Goal: Task Accomplishment & Management: Complete application form

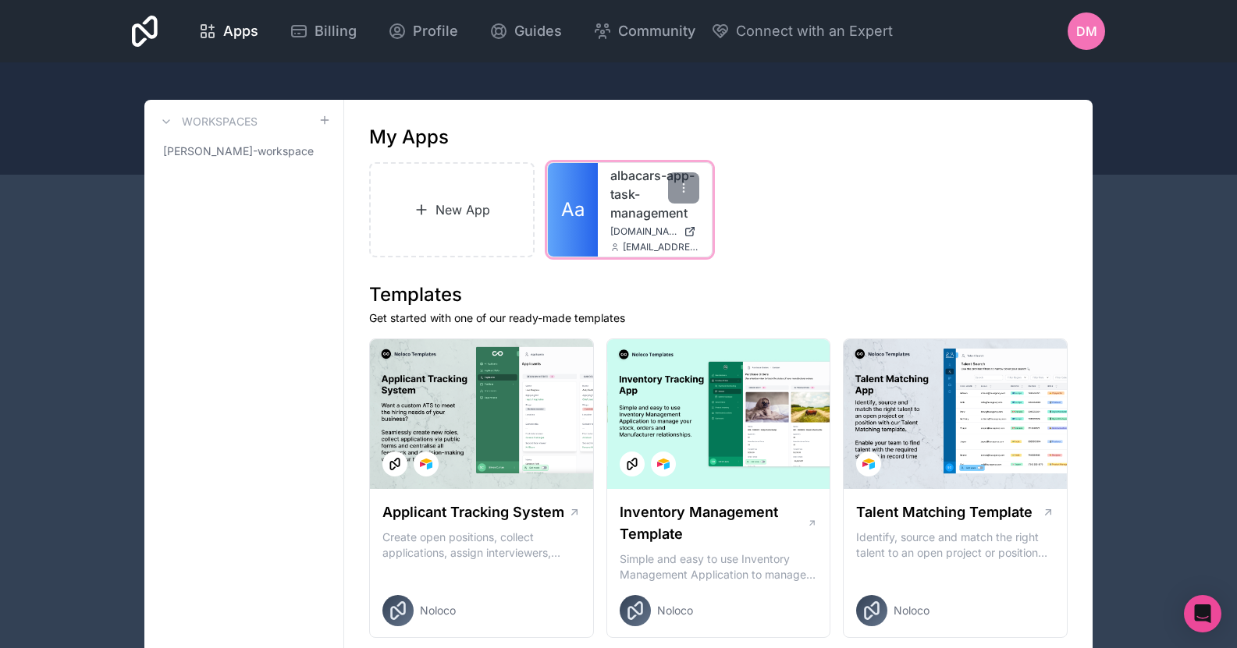
click at [611, 188] on link "albacars-app-task-management" at bounding box center [654, 194] width 89 height 56
click at [604, 186] on div "albacars-app-task-management [DOMAIN_NAME] [EMAIL_ADDRESS][DOMAIN_NAME]" at bounding box center [655, 210] width 114 height 94
click at [616, 187] on link "albacars-app-task-management" at bounding box center [654, 194] width 89 height 56
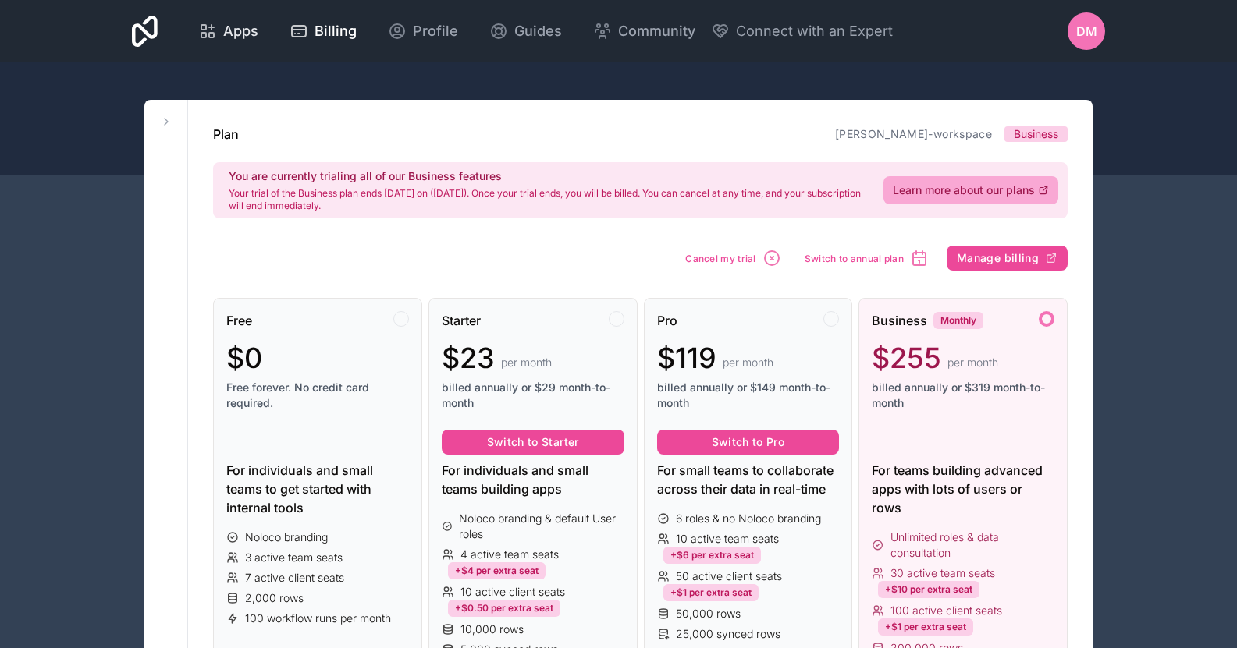
click at [223, 23] on span "Apps" at bounding box center [240, 31] width 35 height 22
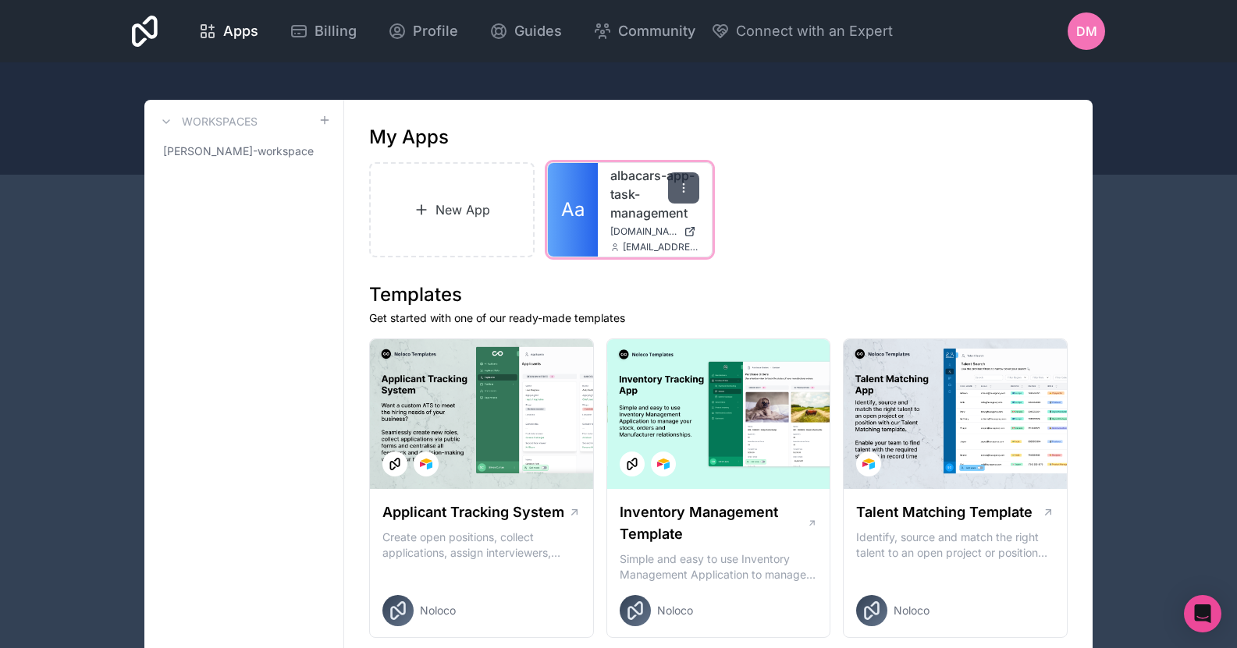
click at [698, 188] on div "Aa albacars-app-task-management albacars-app-task-management.noloco.co darylmac…" at bounding box center [630, 210] width 164 height 94
click at [693, 187] on div at bounding box center [683, 187] width 31 height 31
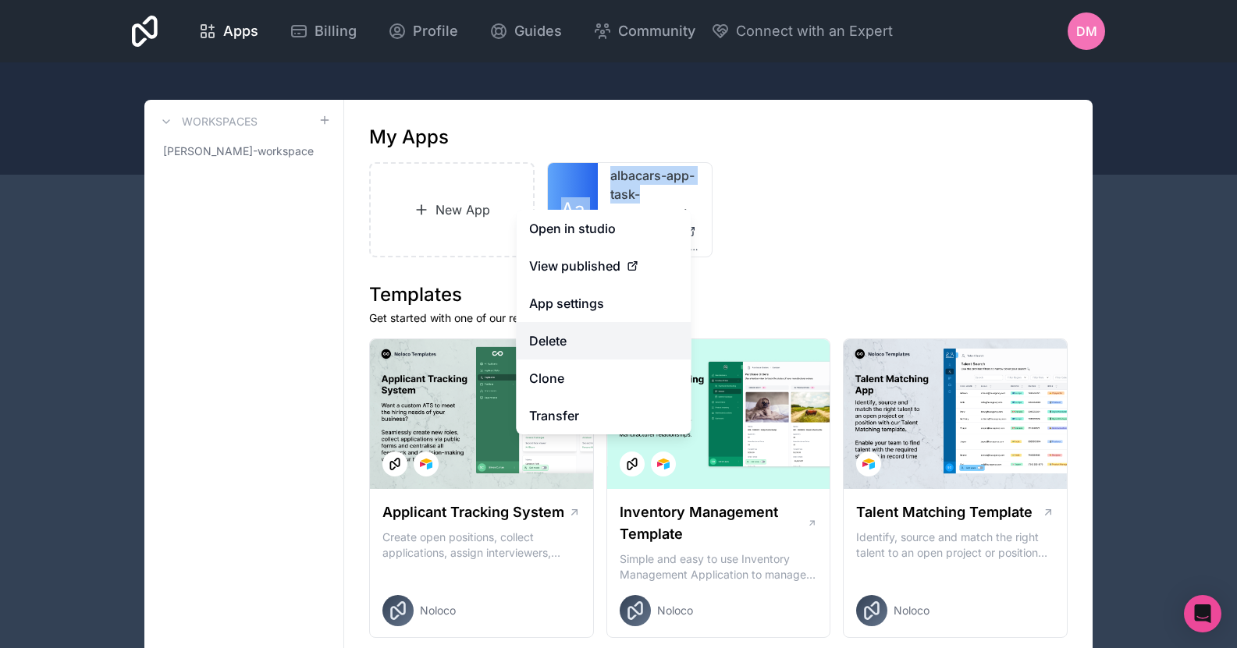
click at [592, 326] on button "Delete" at bounding box center [603, 340] width 175 height 37
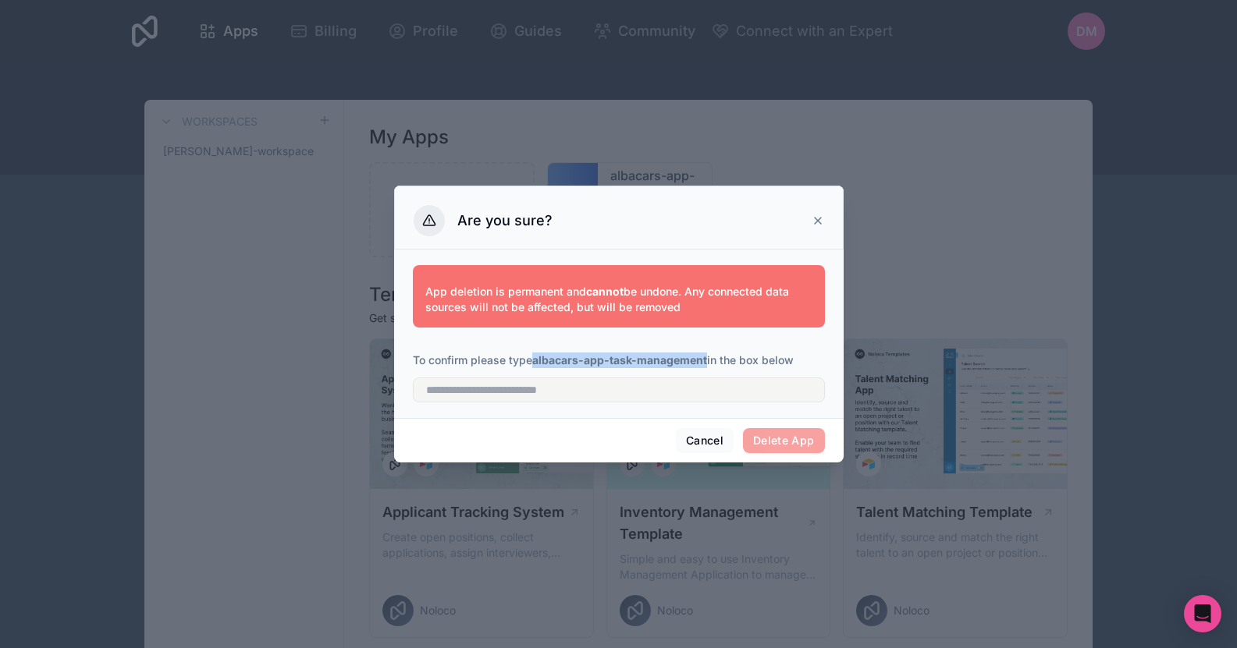
drag, startPoint x: 535, startPoint y: 360, endPoint x: 705, endPoint y: 365, distance: 169.4
click at [706, 366] on strong "albacars-app-task-management" at bounding box center [619, 359] width 175 height 13
copy strong "albacars-app-task-managemen"
drag, startPoint x: 636, startPoint y: 393, endPoint x: 659, endPoint y: 403, distance: 25.2
click at [634, 393] on input "text" at bounding box center [619, 390] width 412 height 25
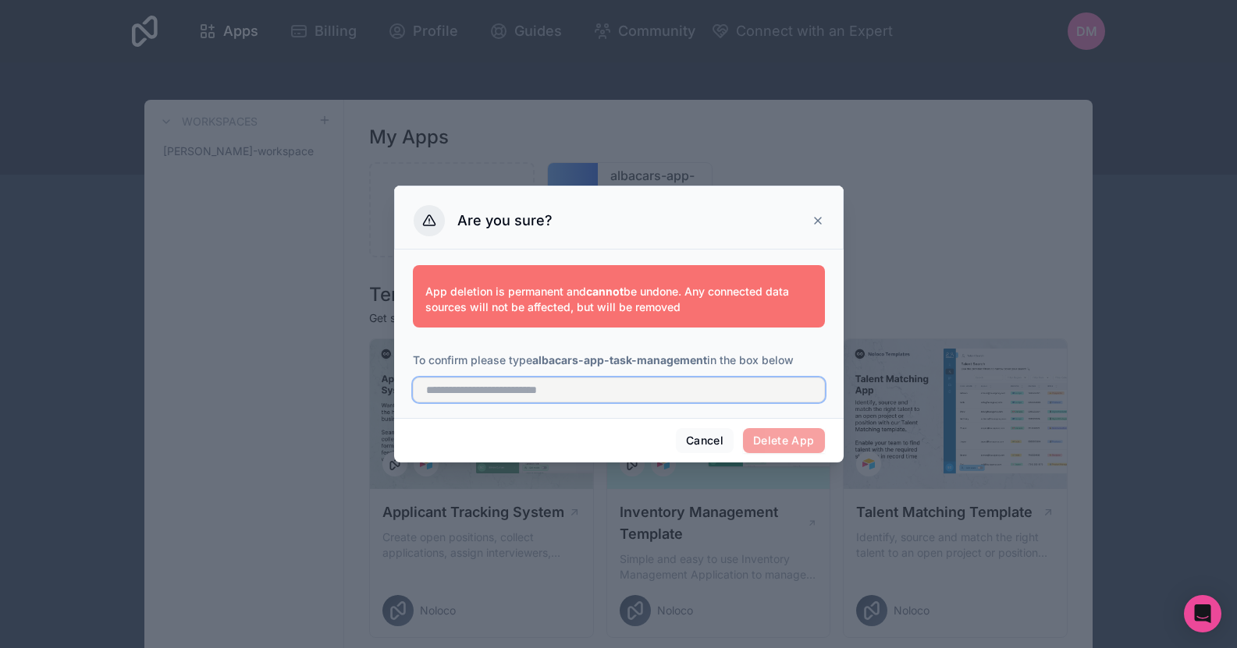
paste input "**********"
click at [779, 435] on span "Delete App" at bounding box center [784, 440] width 82 height 25
click at [748, 390] on input "**********" at bounding box center [619, 390] width 412 height 25
type input "**********"
click at [779, 438] on button "Delete App" at bounding box center [784, 440] width 82 height 25
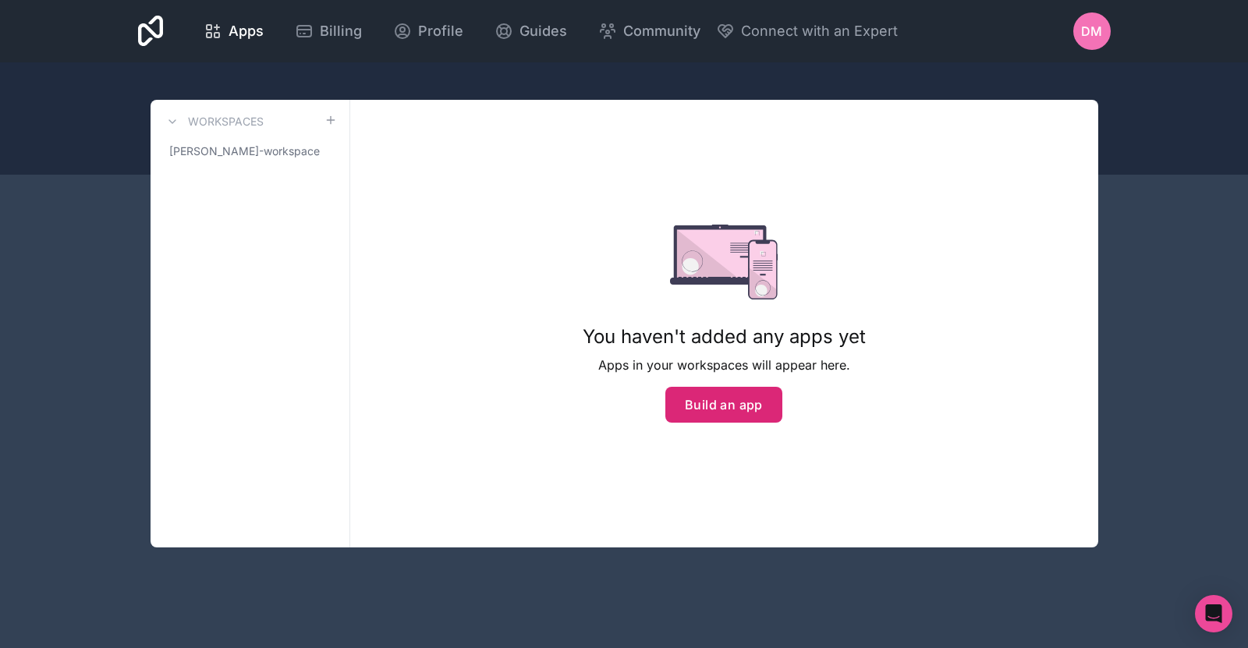
click at [720, 406] on button "Build an app" at bounding box center [724, 405] width 117 height 36
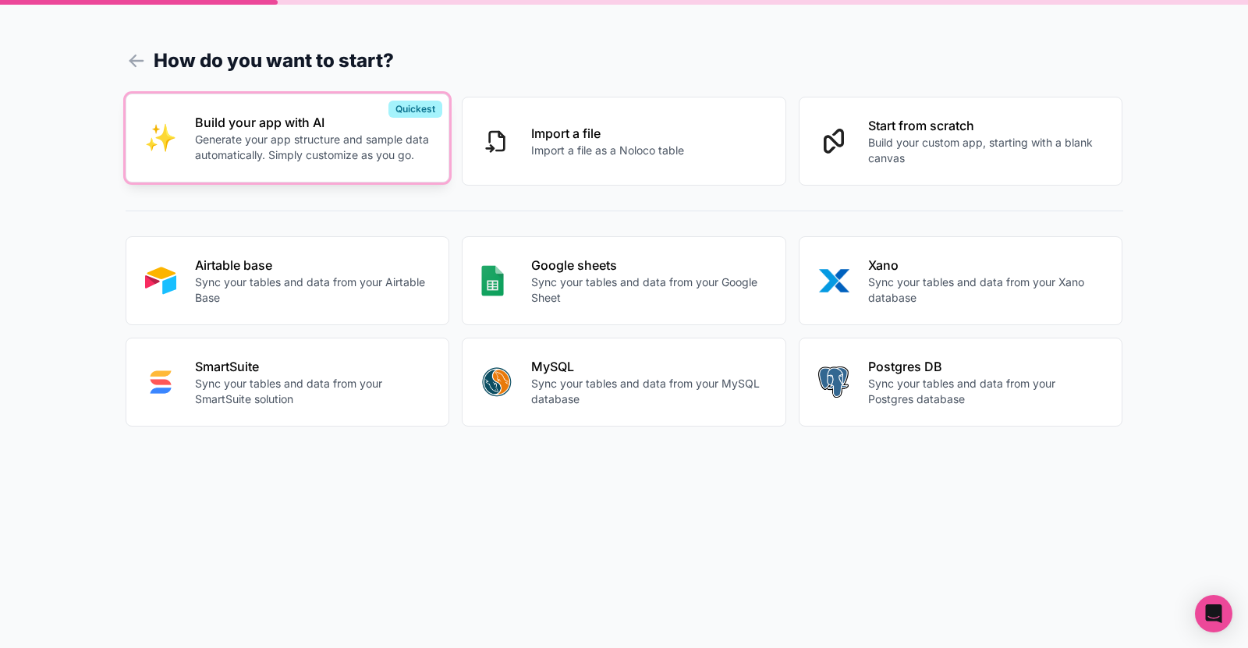
click at [419, 163] on p "Generate your app structure and sample data automatically. Simply customize as …" at bounding box center [313, 147] width 236 height 31
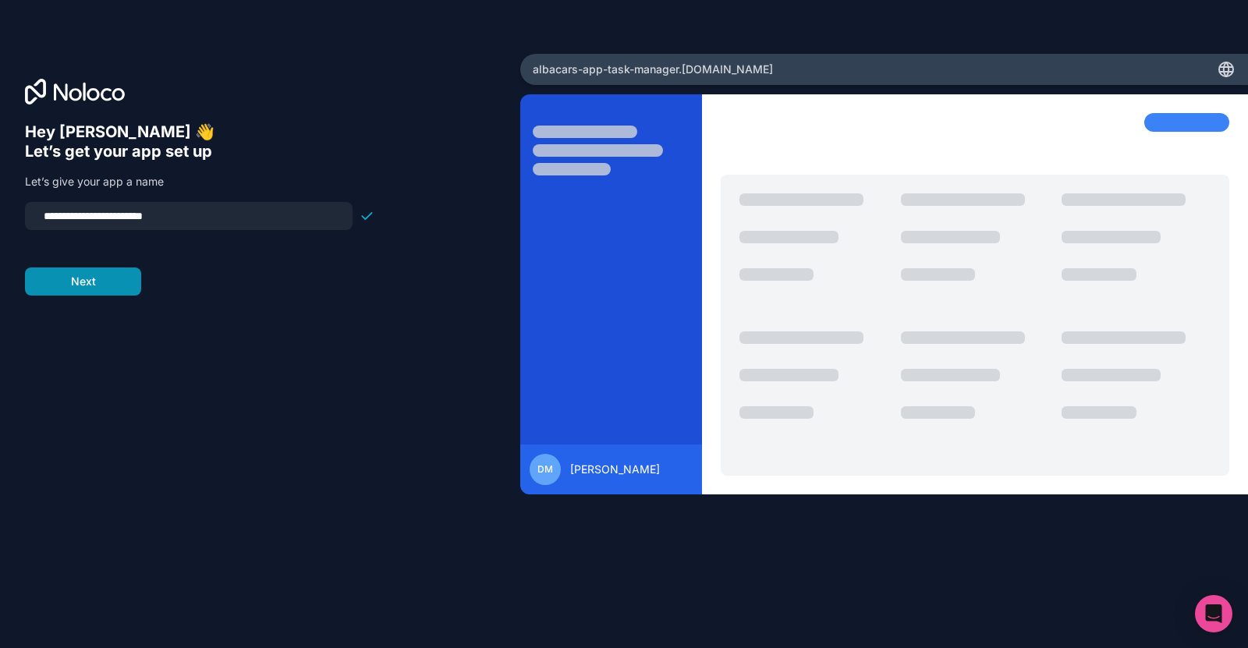
type input "**********"
click at [102, 275] on button "Next" at bounding box center [83, 282] width 116 height 28
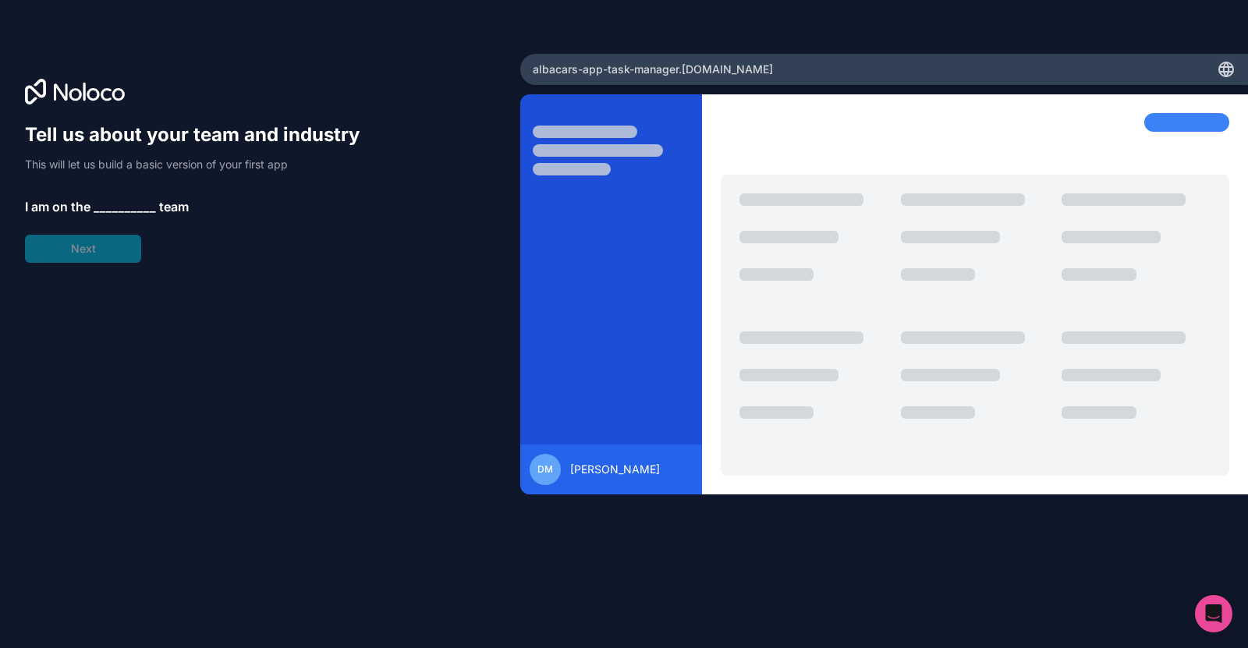
click at [121, 205] on span "__________" at bounding box center [125, 206] width 62 height 19
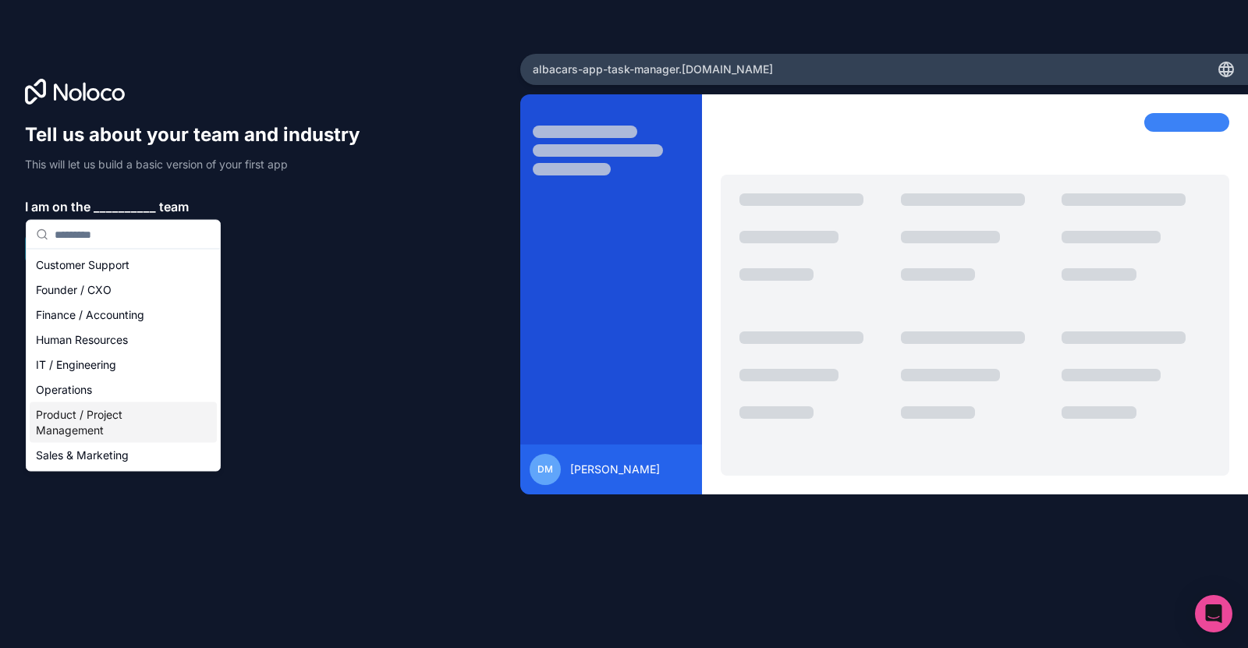
click at [129, 426] on div "Product / Project Management" at bounding box center [123, 423] width 187 height 41
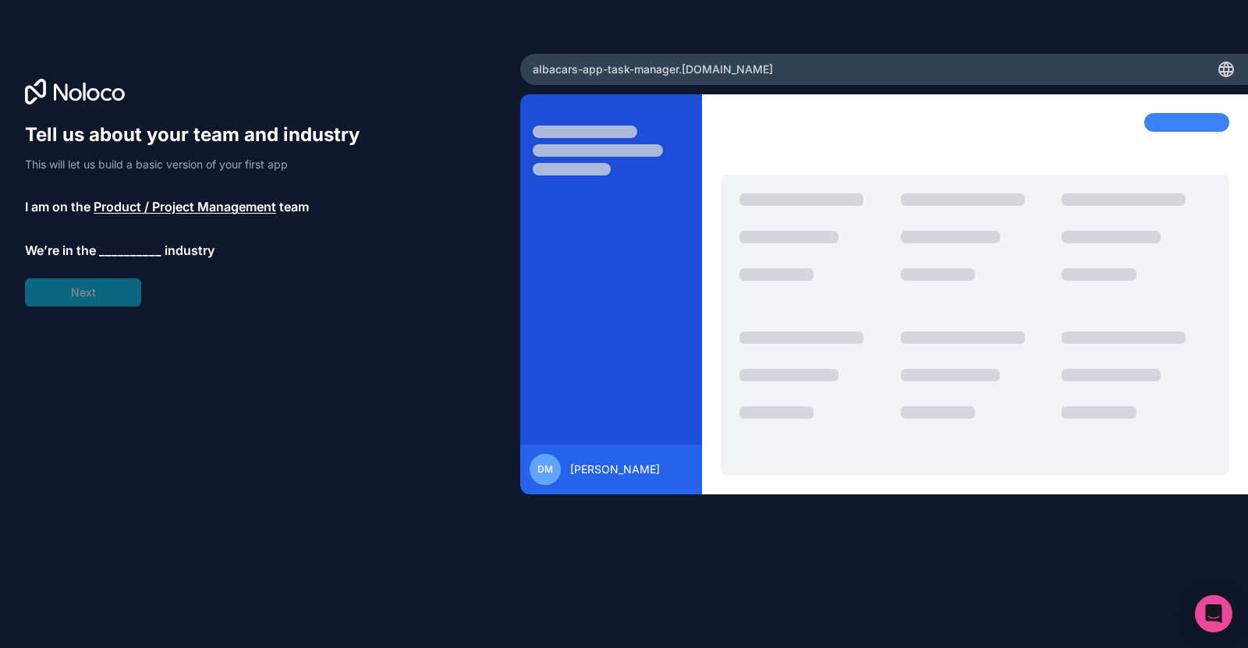
click at [138, 254] on span "__________" at bounding box center [130, 250] width 62 height 19
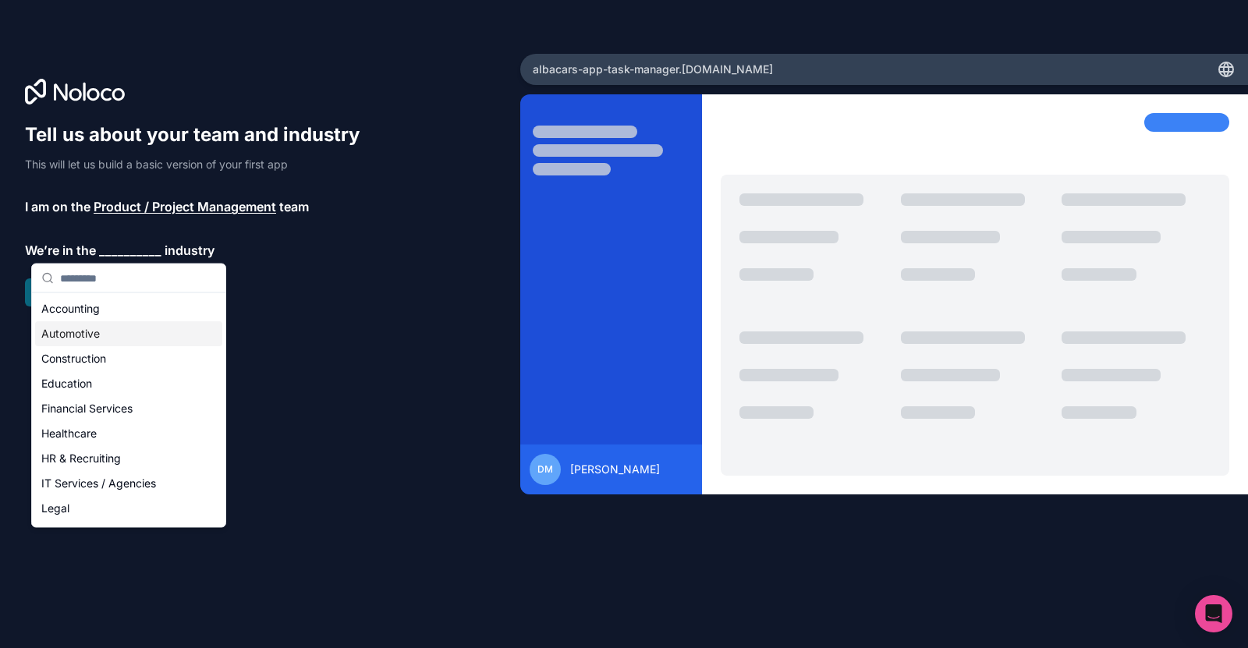
click at [142, 327] on div "Automotive" at bounding box center [128, 333] width 187 height 25
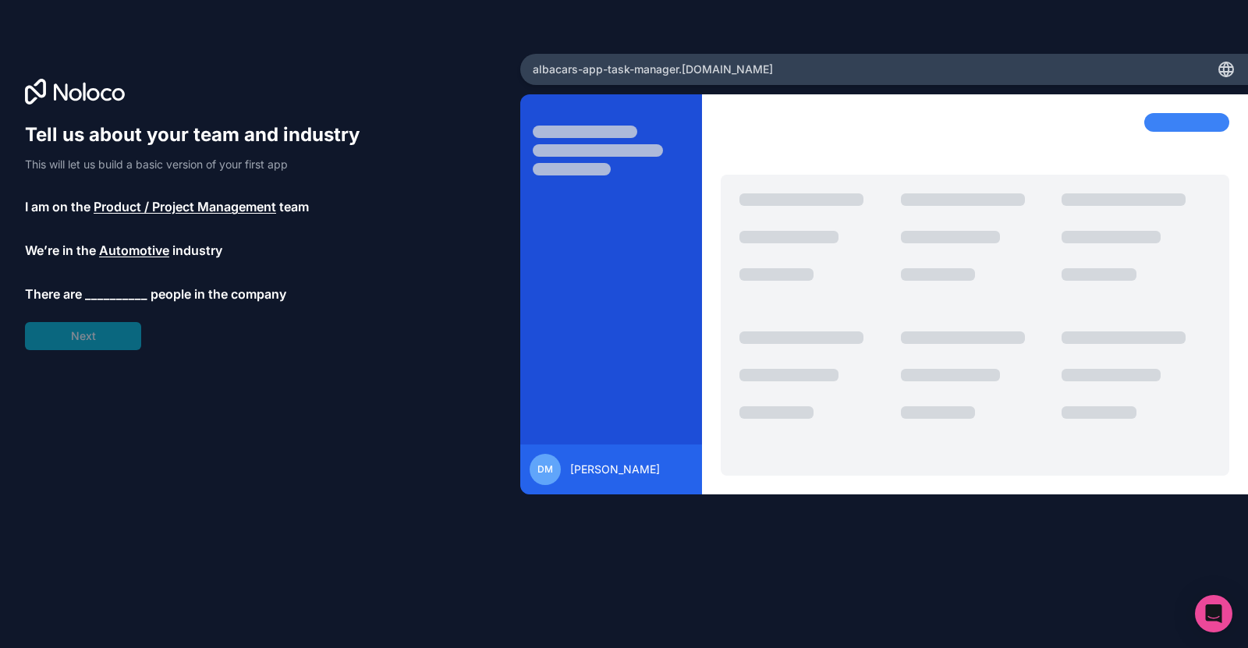
click at [119, 298] on span "__________" at bounding box center [116, 294] width 62 height 19
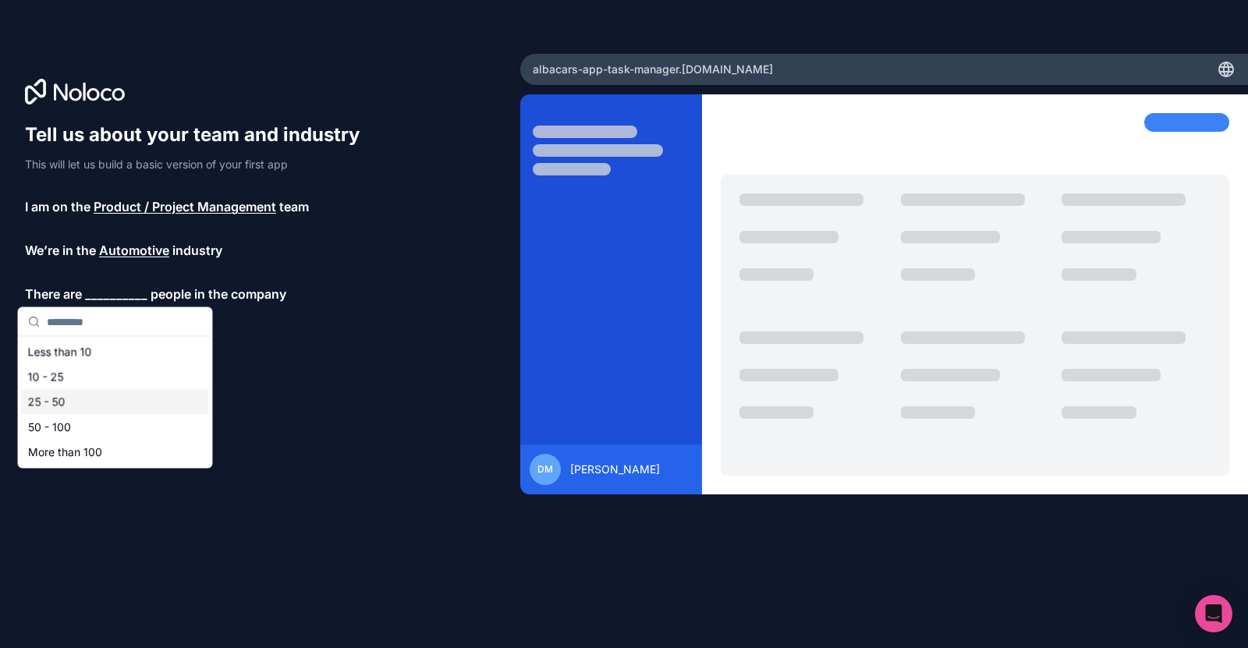
click at [127, 392] on div "25 - 50" at bounding box center [115, 402] width 187 height 25
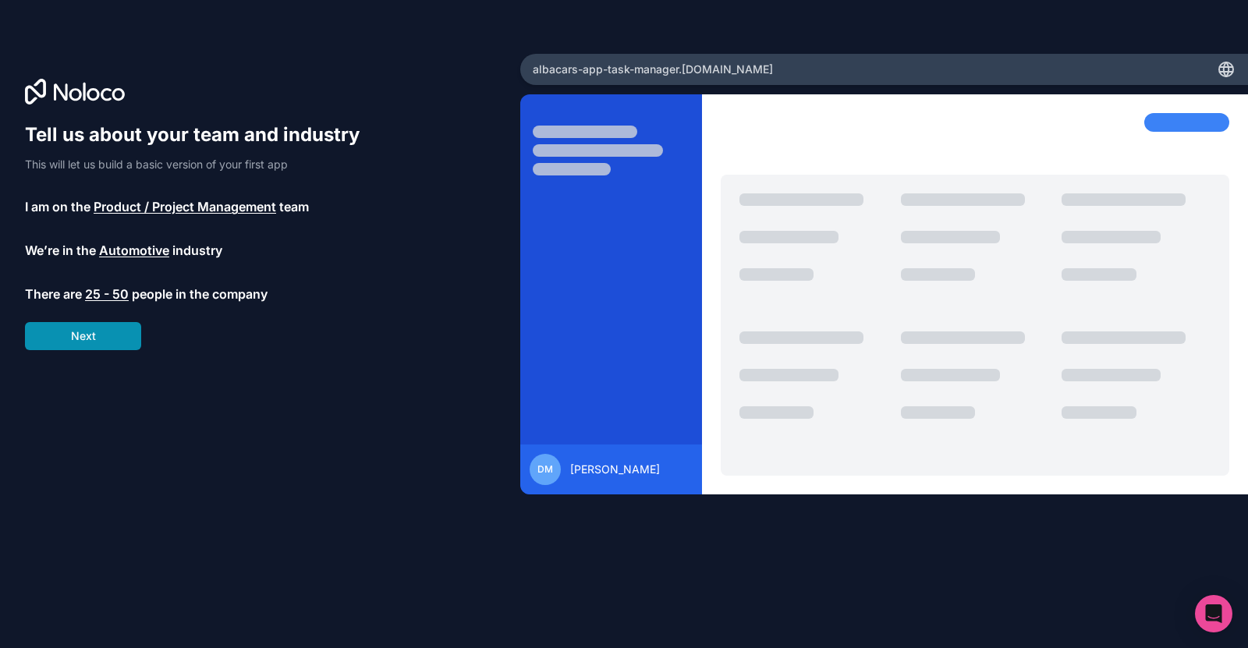
click at [112, 335] on button "Next" at bounding box center [83, 336] width 116 height 28
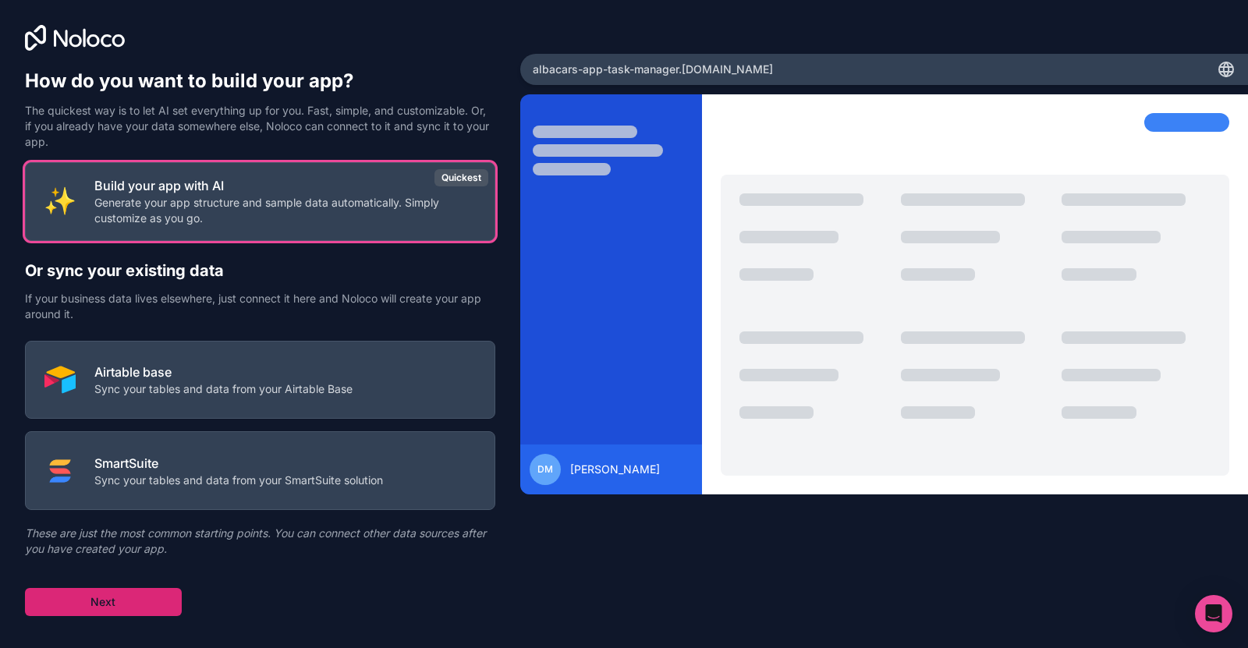
click at [125, 597] on button "Next" at bounding box center [103, 602] width 157 height 28
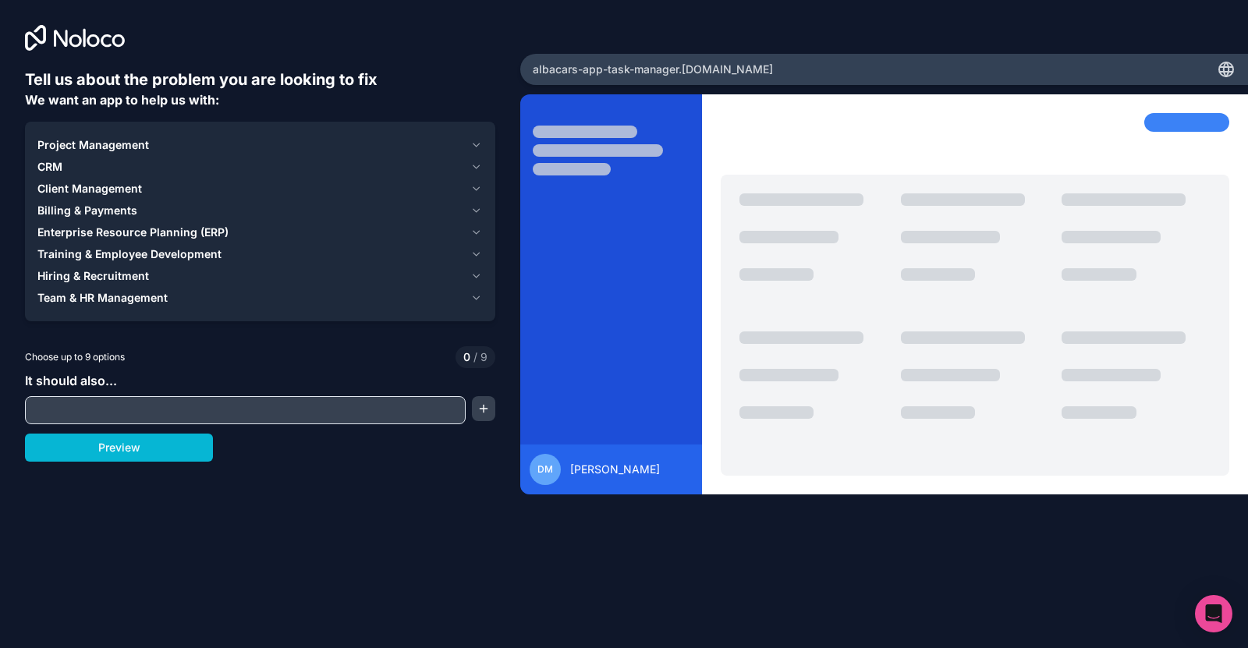
click at [147, 147] on div "Project Management" at bounding box center [250, 145] width 427 height 16
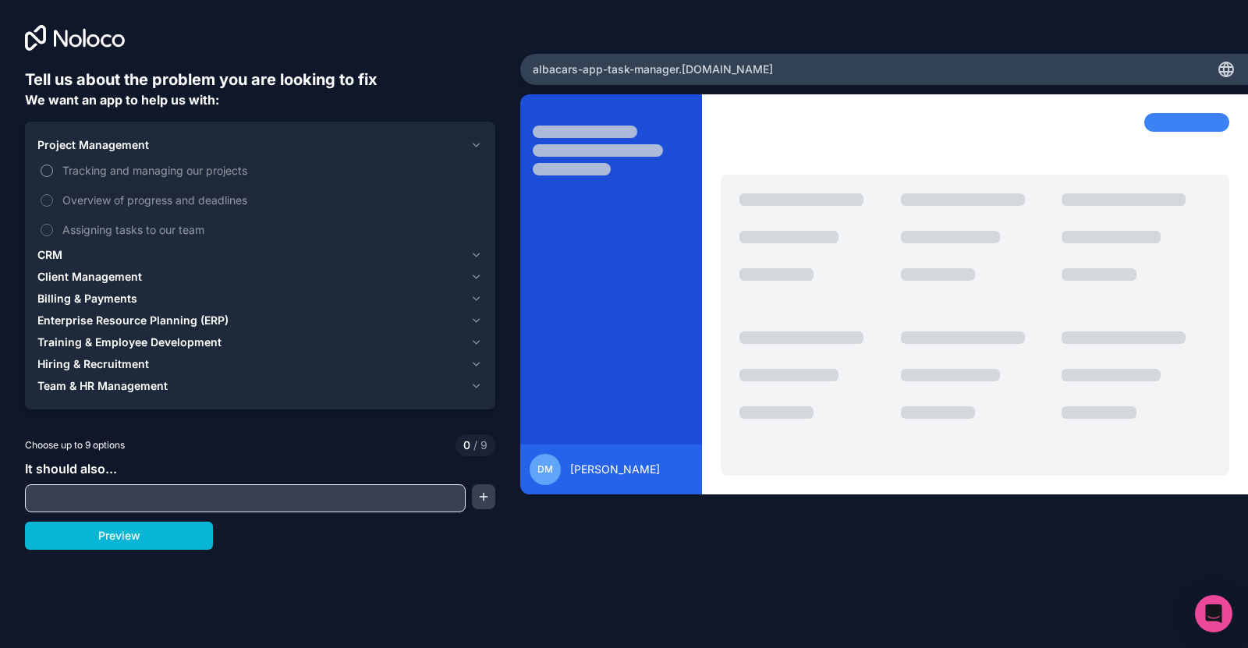
click at [148, 175] on span "Tracking and managing our projects" at bounding box center [270, 170] width 417 height 16
click at [53, 175] on button "Tracking and managing our projects" at bounding box center [47, 171] width 12 height 12
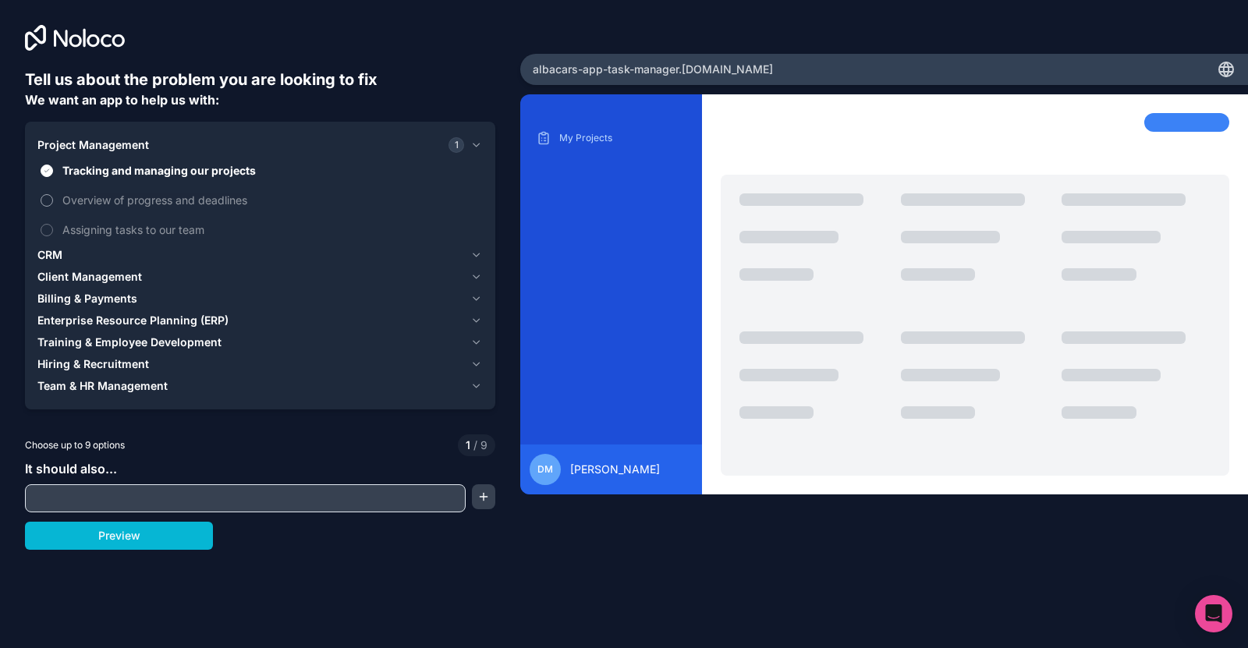
click at [151, 205] on span "Overview of progress and deadlines" at bounding box center [270, 200] width 417 height 16
click at [53, 205] on button "Overview of progress and deadlines" at bounding box center [47, 200] width 12 height 12
click at [148, 232] on span "Assigning tasks to our team" at bounding box center [270, 230] width 417 height 16
click at [53, 232] on button "Assigning tasks to our team" at bounding box center [47, 230] width 12 height 12
click at [119, 255] on div "CRM" at bounding box center [250, 255] width 427 height 16
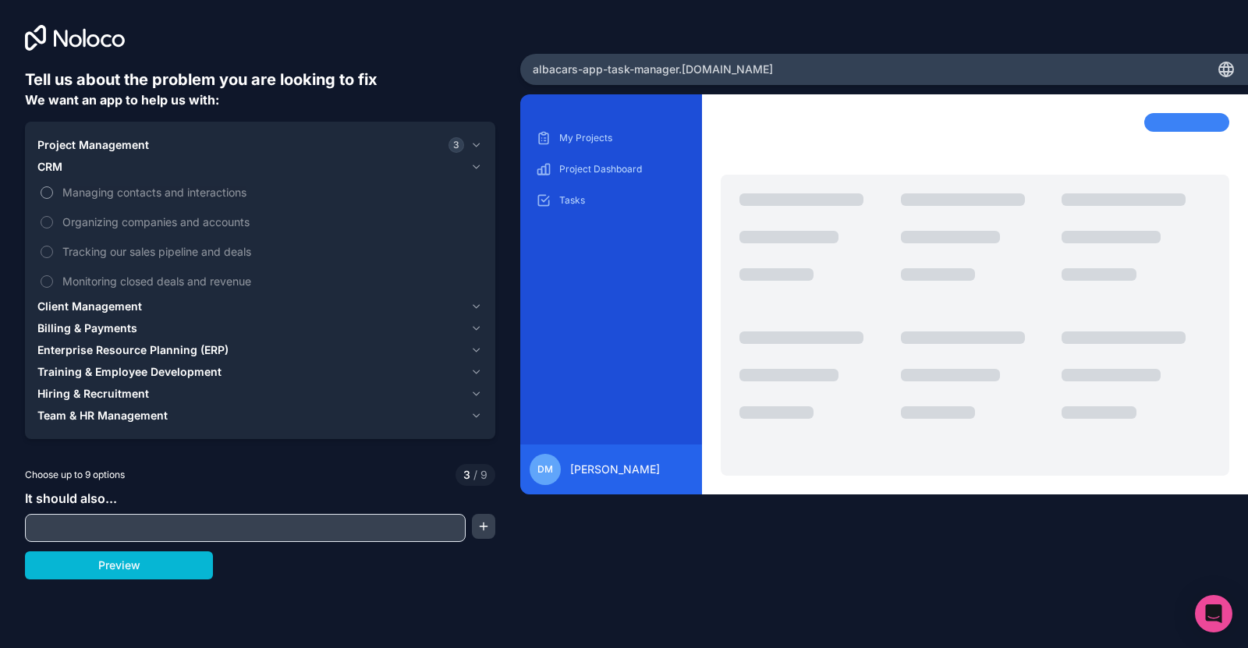
click at [146, 183] on label "Managing contacts and interactions" at bounding box center [259, 192] width 445 height 29
click at [53, 186] on button "Managing contacts and interactions" at bounding box center [47, 192] width 12 height 12
click at [151, 218] on span "Organizing companies and accounts" at bounding box center [270, 222] width 417 height 16
click at [53, 218] on button "Organizing companies and accounts" at bounding box center [47, 222] width 12 height 12
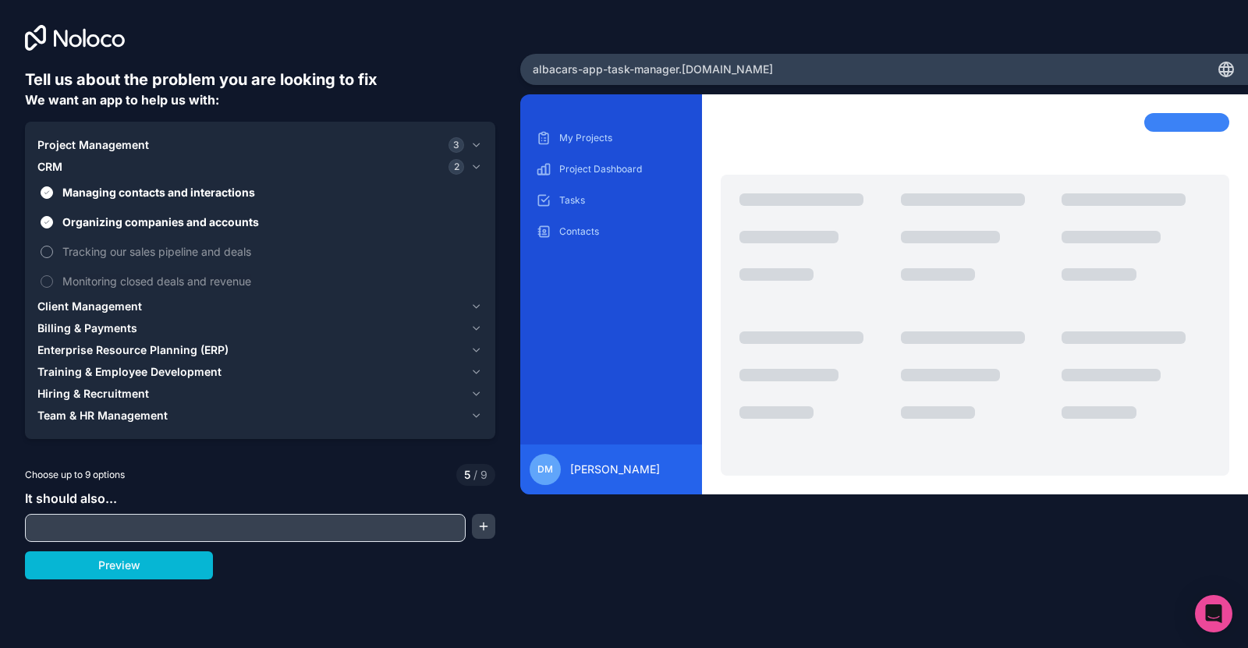
click at [148, 245] on span "Tracking our sales pipeline and deals" at bounding box center [270, 251] width 417 height 16
click at [53, 246] on button "Tracking our sales pipeline and deals" at bounding box center [47, 252] width 12 height 12
click at [145, 271] on label "Monitoring closed deals and revenue" at bounding box center [259, 281] width 445 height 29
click at [53, 275] on button "Monitoring closed deals and revenue" at bounding box center [47, 281] width 12 height 12
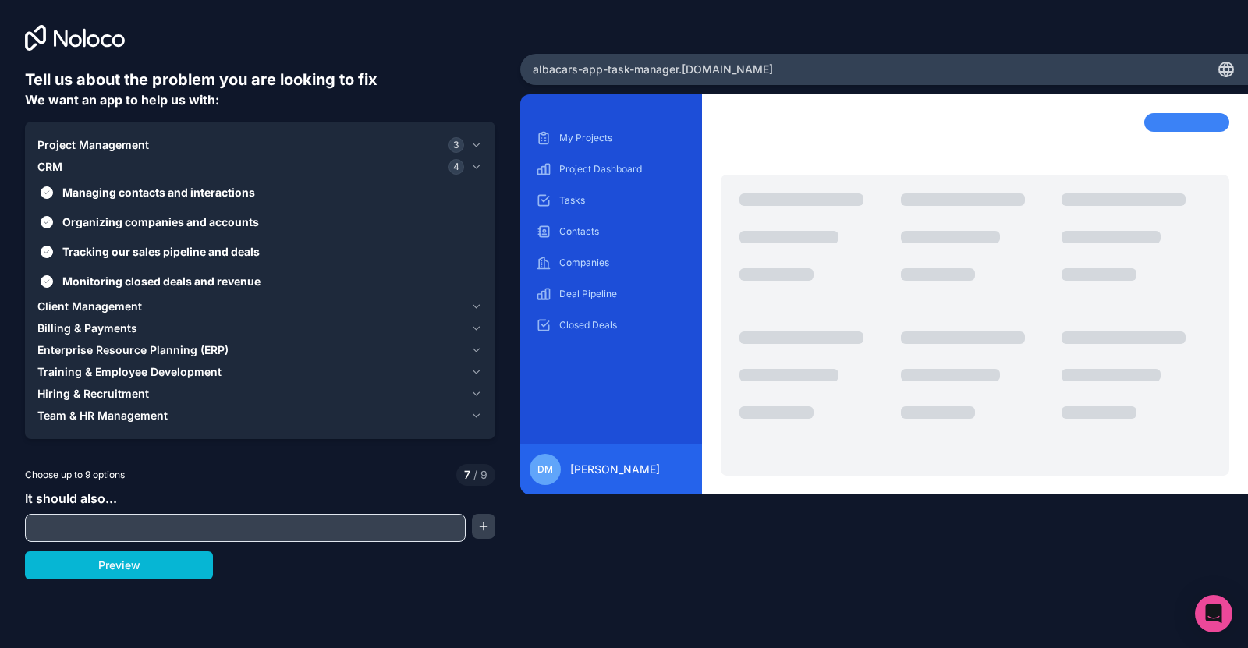
click at [132, 311] on span "Client Management" at bounding box center [89, 307] width 105 height 16
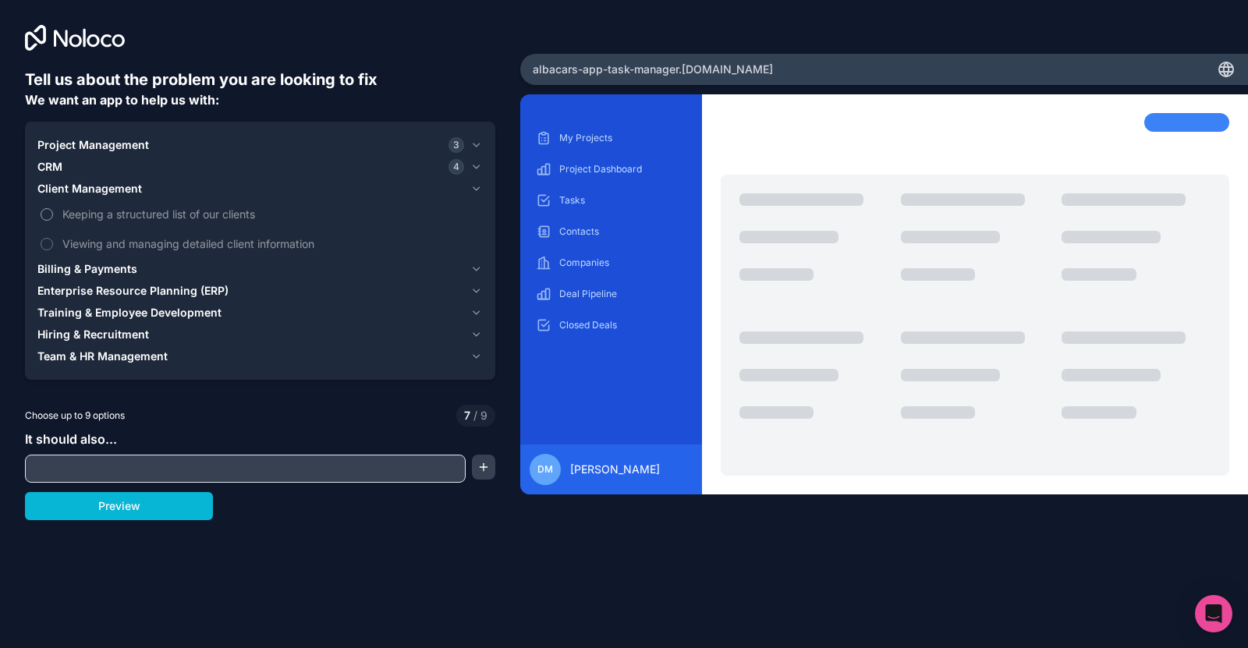
click at [126, 216] on span "Keeping a structured list of our clients" at bounding box center [270, 214] width 417 height 16
click at [53, 216] on button "Keeping a structured list of our clients" at bounding box center [47, 214] width 12 height 12
click at [137, 246] on span "Viewing and managing detailed client information" at bounding box center [270, 244] width 417 height 16
click at [53, 246] on button "Viewing and managing detailed client information" at bounding box center [47, 244] width 12 height 12
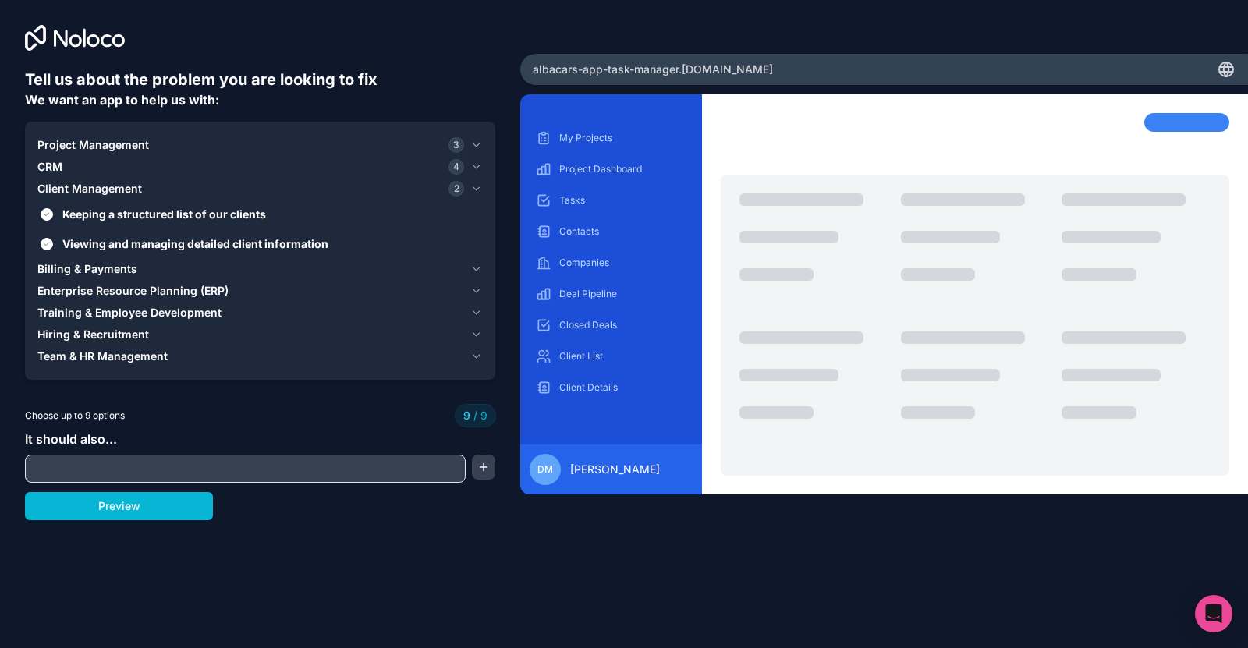
click at [112, 274] on span "Billing & Payments" at bounding box center [87, 269] width 100 height 16
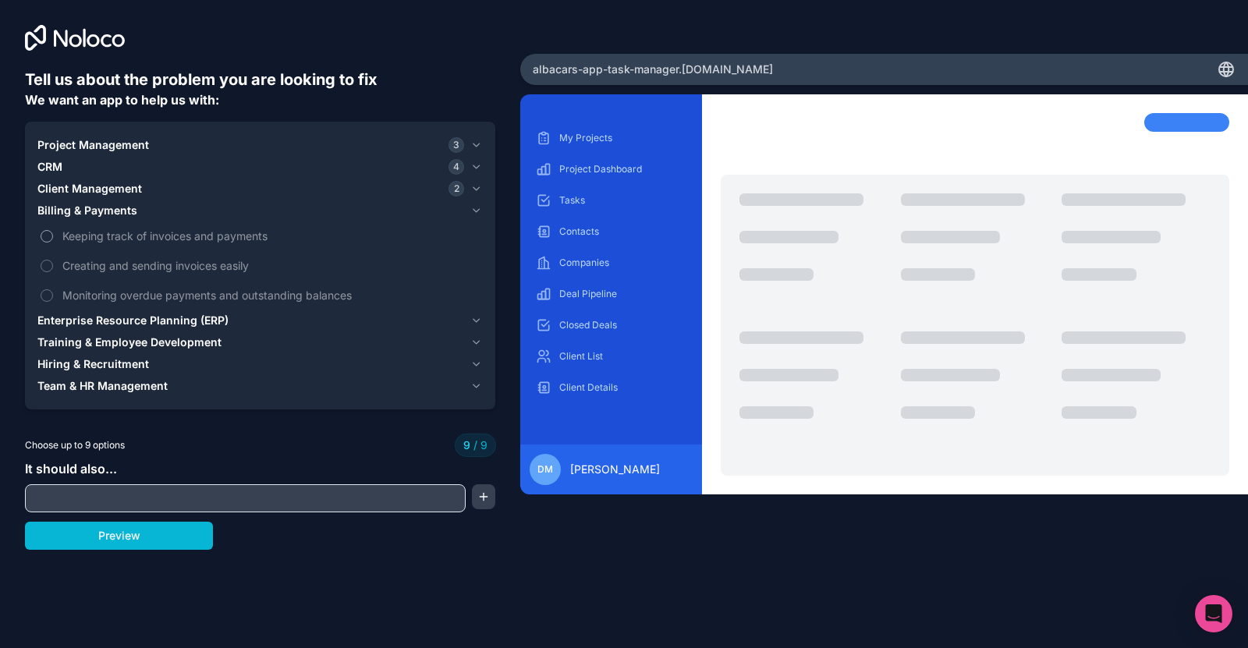
click at [121, 237] on span "Keeping track of invoices and payments" at bounding box center [270, 236] width 417 height 16
click at [123, 268] on span "Creating and sending invoices easily" at bounding box center [270, 265] width 417 height 16
click at [126, 214] on span "Billing & Payments" at bounding box center [87, 211] width 100 height 16
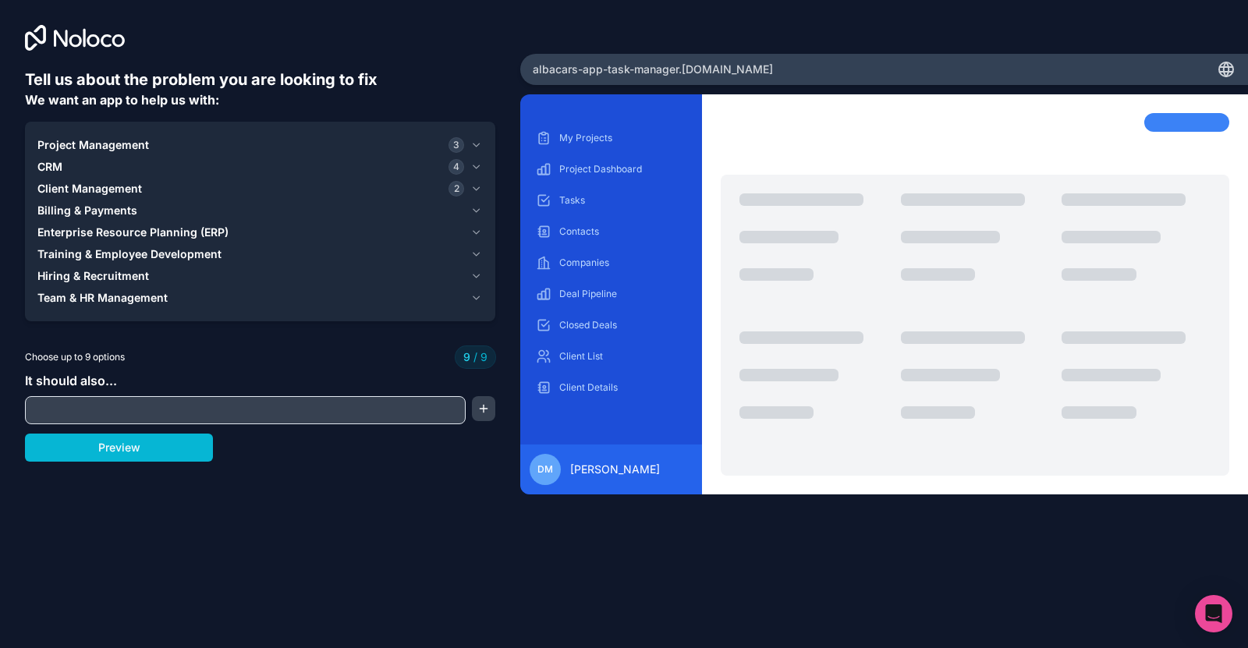
click at [215, 412] on input "text" at bounding box center [245, 410] width 433 height 22
type input "*********"
click at [477, 411] on button "button" at bounding box center [483, 408] width 23 height 25
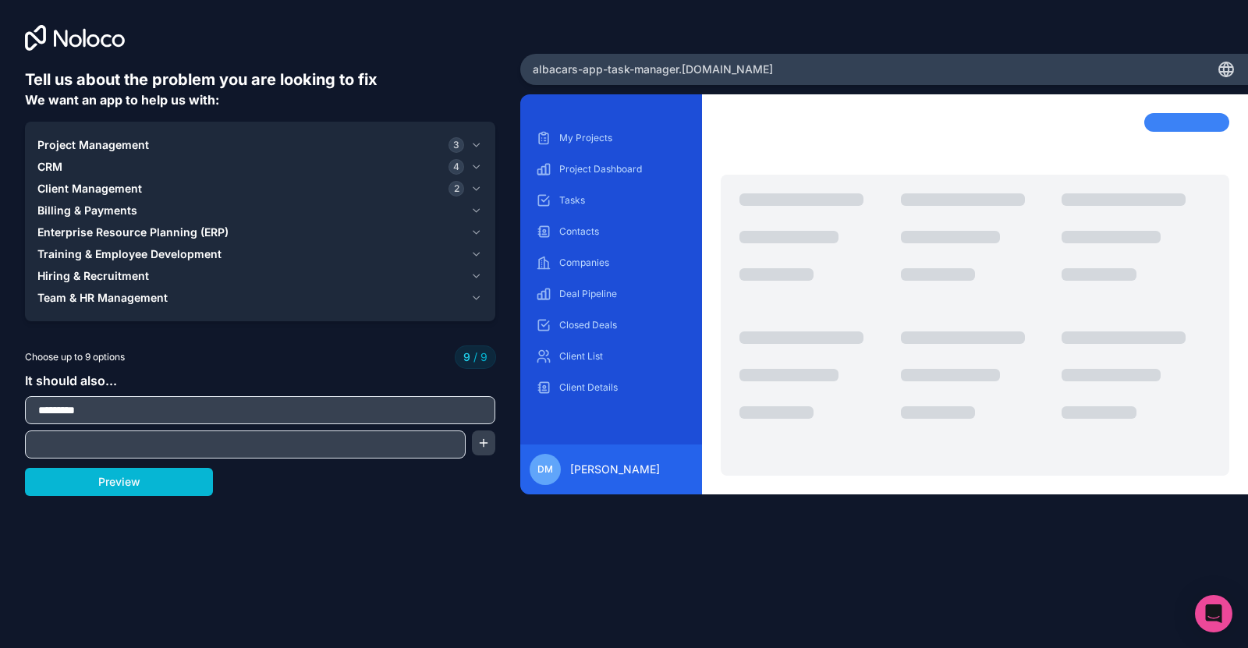
click at [314, 455] on input "text" at bounding box center [245, 445] width 433 height 22
type input "**********"
click at [478, 438] on button "button" at bounding box center [483, 443] width 23 height 25
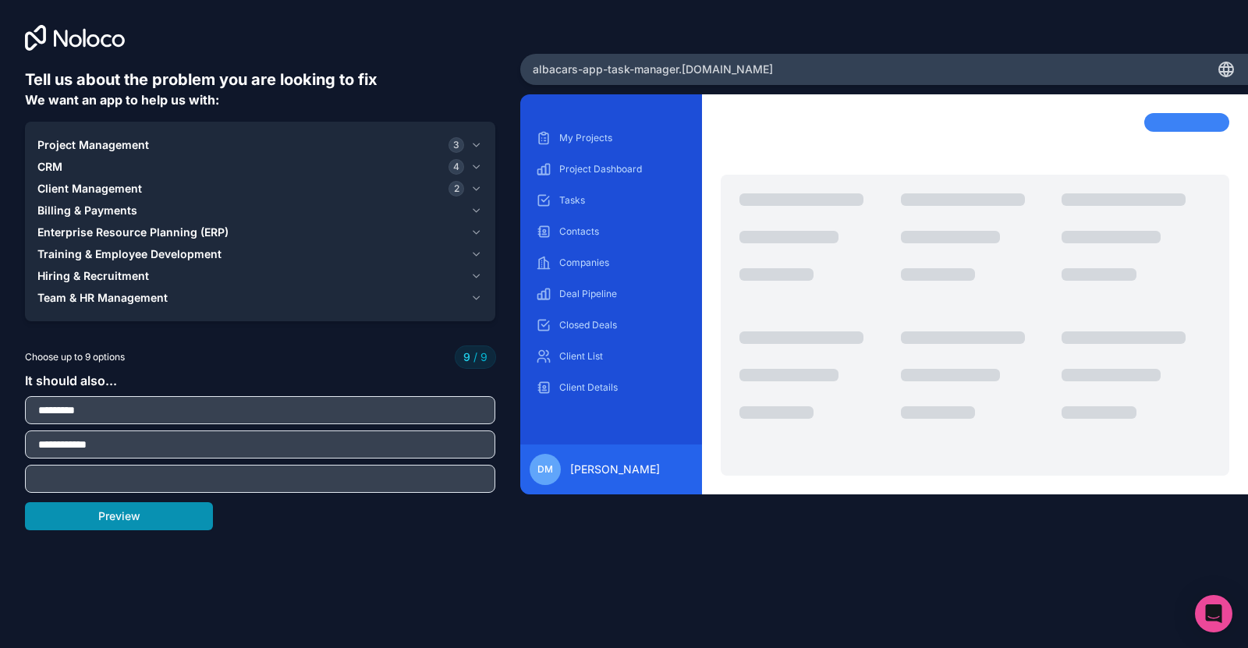
click at [190, 517] on button "Preview" at bounding box center [119, 516] width 188 height 28
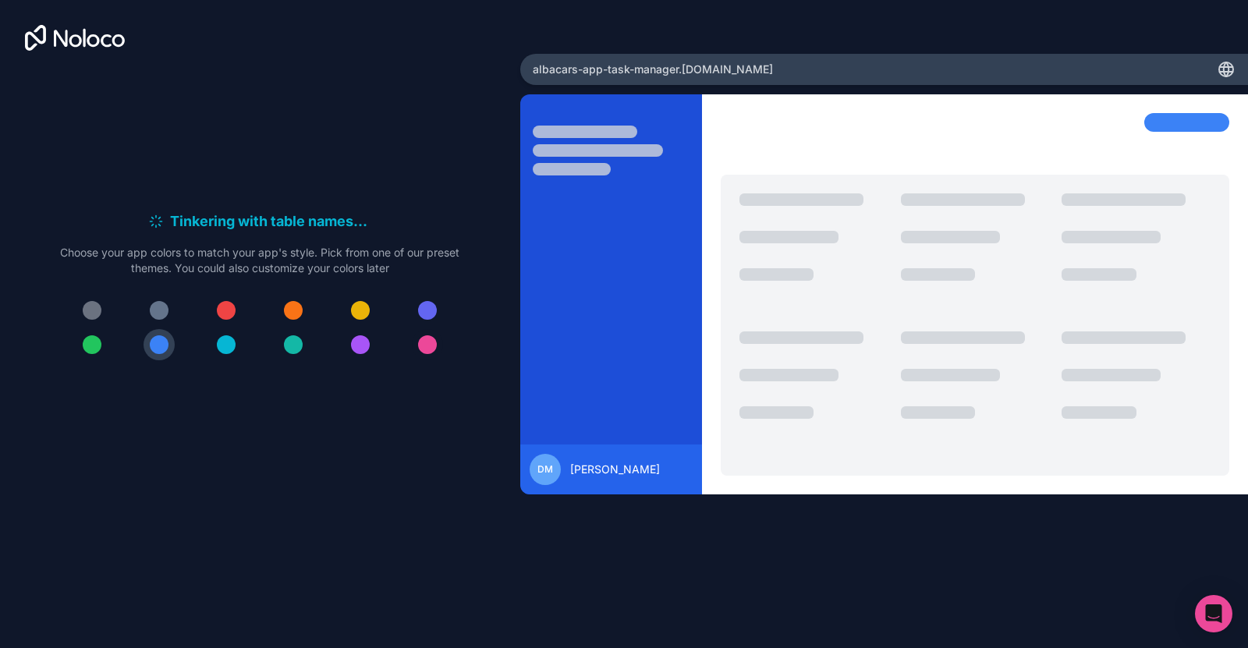
click at [438, 346] on button at bounding box center [427, 344] width 31 height 31
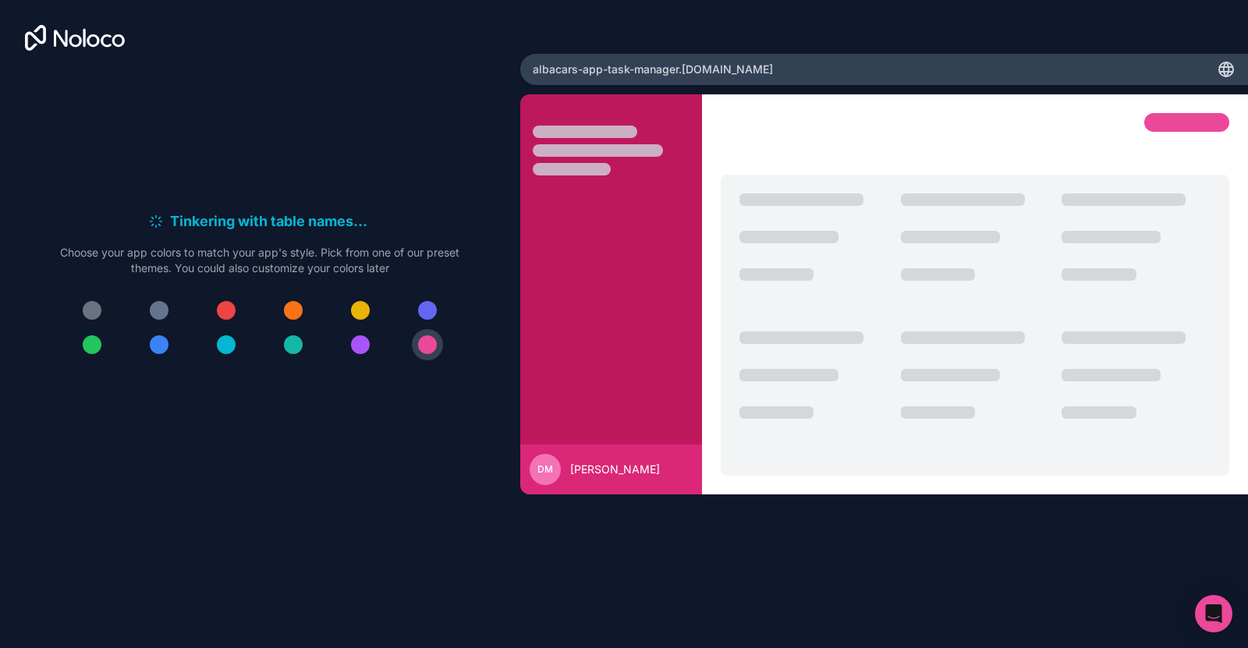
click at [232, 310] on div at bounding box center [226, 310] width 19 height 19
